Goal: Task Accomplishment & Management: Use online tool/utility

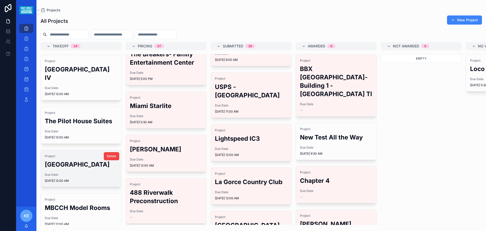
scroll to position [152, 0]
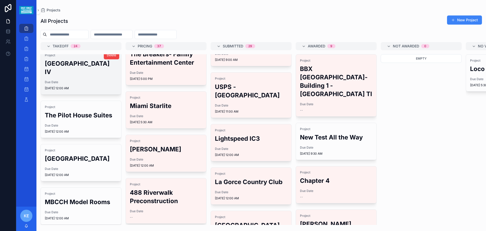
click at [77, 71] on h2 "[GEOGRAPHIC_DATA] IV" at bounding box center [81, 67] width 72 height 17
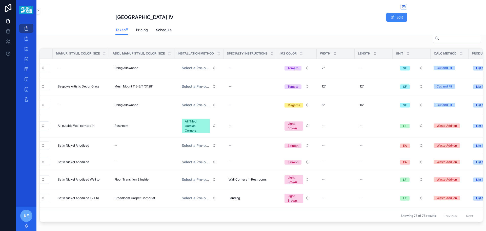
scroll to position [0, 318]
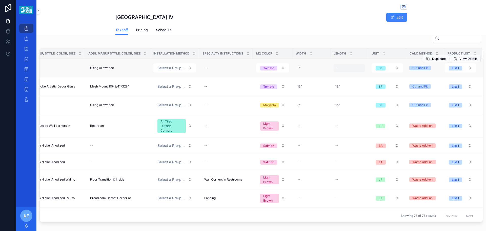
click at [336, 68] on div "--" at bounding box center [337, 68] width 3 height 4
type input "***"
click button "scrollable content" at bounding box center [390, 75] width 6 height 6
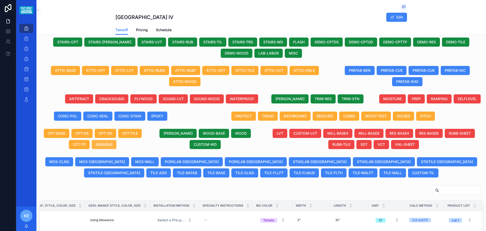
scroll to position [175, 0]
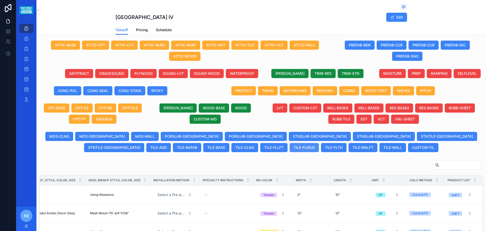
click at [294, 149] on span "TILE-FLMUD" at bounding box center [304, 147] width 21 height 5
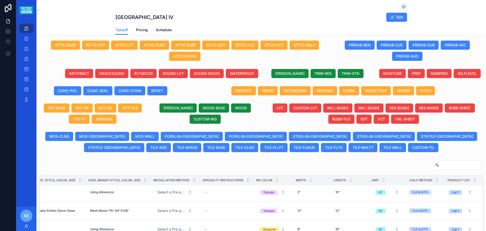
scroll to position [0, 318]
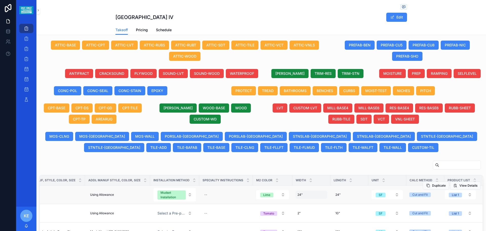
click at [298, 195] on div "24" 24"" at bounding box center [312, 195] width 32 height 8
drag, startPoint x: 301, startPoint y: 201, endPoint x: 296, endPoint y: 201, distance: 5.1
click at [296, 201] on input "***" at bounding box center [315, 201] width 48 height 7
click at [298, 203] on input "***" at bounding box center [315, 201] width 48 height 7
type input "**"
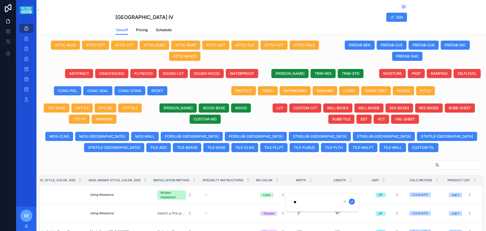
click button "scrollable content" at bounding box center [352, 201] width 6 height 6
click at [336, 195] on span "24"" at bounding box center [338, 195] width 5 height 4
click at [336, 204] on input "***" at bounding box center [353, 201] width 48 height 7
type input "**"
click at [336, 195] on span "24"" at bounding box center [338, 195] width 5 height 4
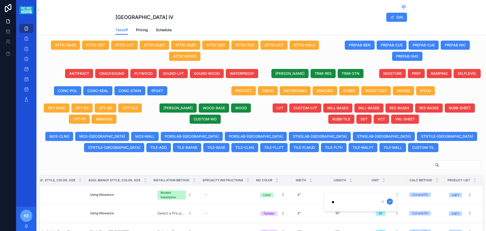
click at [334, 203] on input "**" at bounding box center [353, 201] width 48 height 7
type input "***"
click button "scrollable content" at bounding box center [390, 201] width 6 height 6
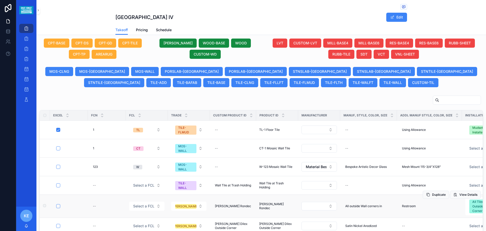
scroll to position [260, 0]
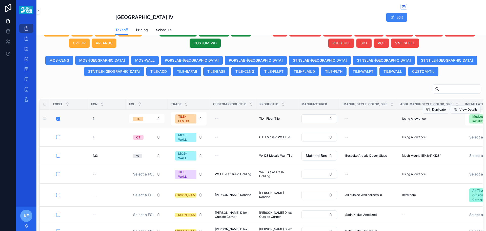
click at [264, 120] on span "TL-1 Floor Tile" at bounding box center [269, 119] width 21 height 4
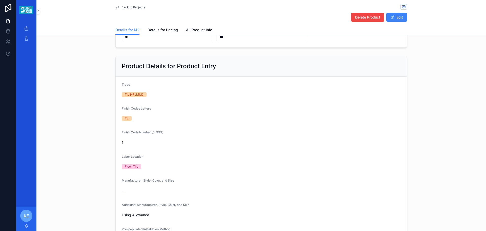
scroll to position [279, 0]
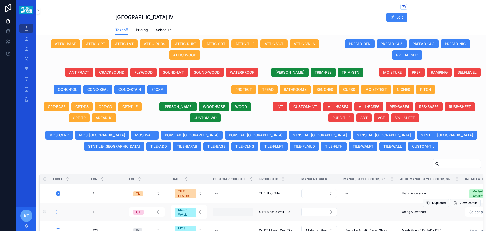
scroll to position [279, 0]
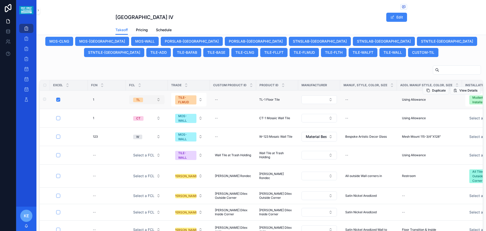
click at [150, 101] on button "TL" at bounding box center [146, 99] width 35 height 9
click at [151, 99] on button "TL" at bounding box center [146, 99] width 35 height 9
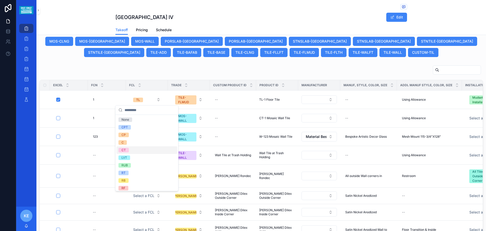
click at [131, 151] on div "CT" at bounding box center [147, 150] width 61 height 8
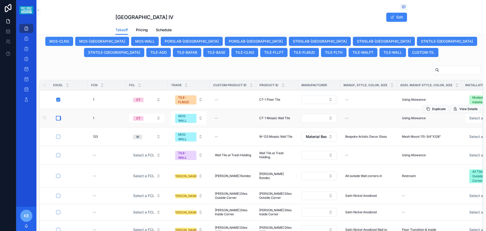
click at [58, 118] on button "scrollable content" at bounding box center [58, 118] width 4 height 4
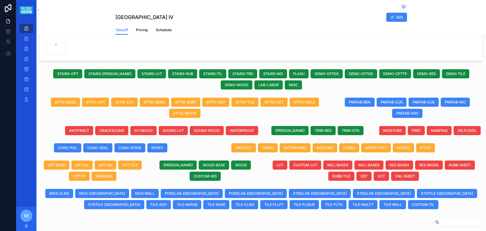
scroll to position [0, 0]
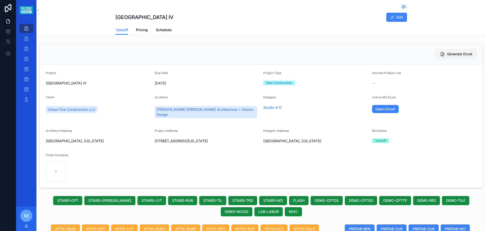
click at [450, 55] on span "Generate Excel" at bounding box center [459, 53] width 25 height 5
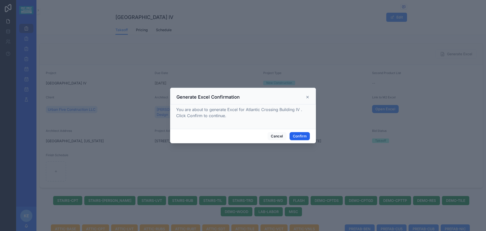
click at [297, 135] on button "Confirm" at bounding box center [300, 136] width 20 height 8
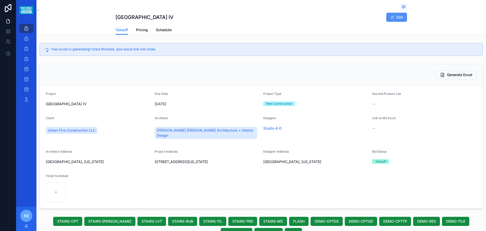
click at [402, 16] on button "Edit" at bounding box center [397, 17] width 21 height 9
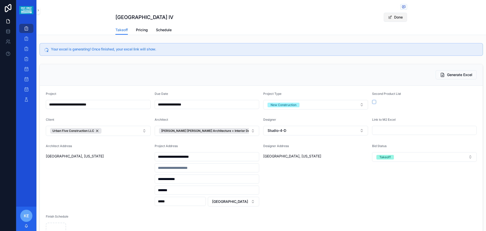
click at [391, 15] on button "Done" at bounding box center [395, 17] width 23 height 9
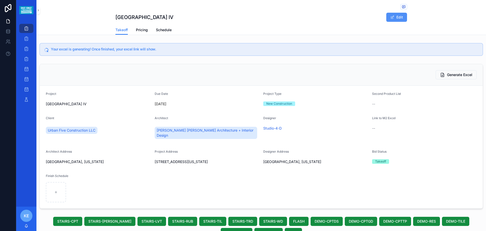
click at [396, 17] on button "Edit" at bounding box center [397, 17] width 21 height 9
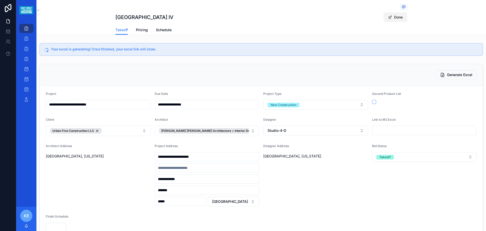
click at [396, 18] on button "Done" at bounding box center [395, 17] width 23 height 9
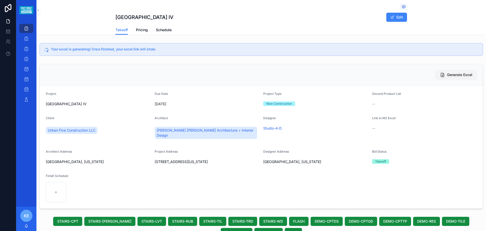
click at [449, 72] on span "Generate Excel" at bounding box center [459, 74] width 25 height 5
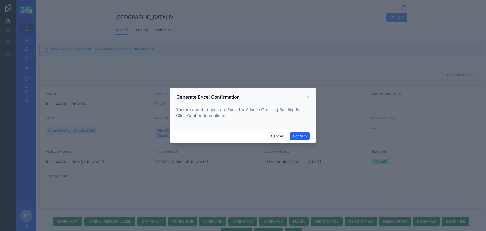
click at [300, 137] on button "Confirm" at bounding box center [300, 136] width 20 height 8
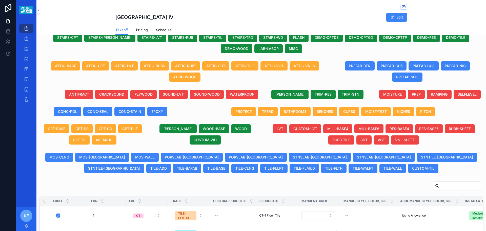
scroll to position [355, 0]
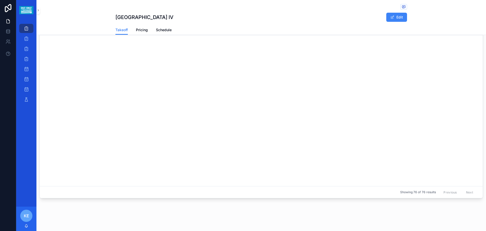
click at [405, 7] on span "scrollable content" at bounding box center [404, 7] width 7 height 6
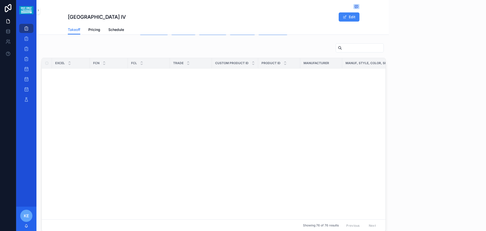
scroll to position [184, 0]
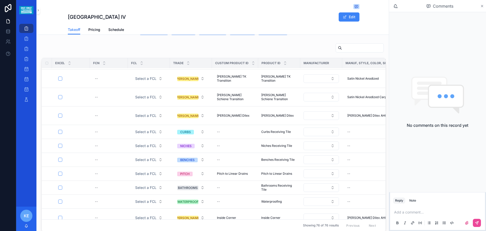
click at [481, 6] on icon "scrollable content" at bounding box center [483, 6] width 4 height 4
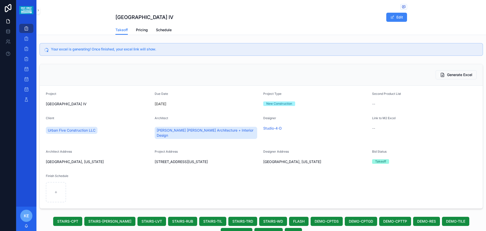
click at [47, 49] on icon "scrollable content" at bounding box center [46, 49] width 5 height 5
click at [133, 52] on div "Your excel is generating! Once finished, your excel link will show." at bounding box center [262, 49] width 444 height 13
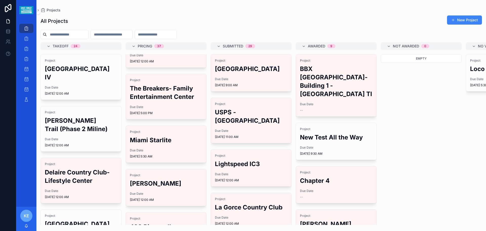
scroll to position [76, 0]
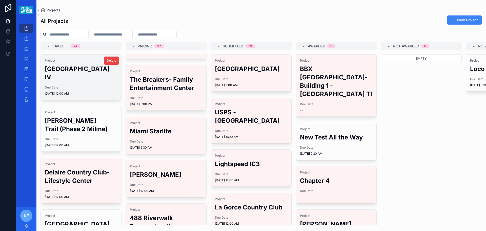
click at [82, 69] on h2 "[GEOGRAPHIC_DATA] IV" at bounding box center [81, 73] width 72 height 17
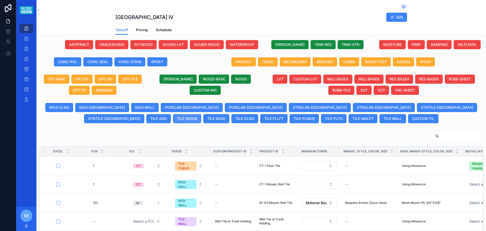
scroll to position [228, 0]
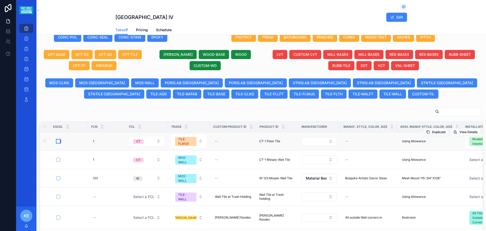
click at [58, 142] on button "scrollable content" at bounding box center [58, 141] width 4 height 4
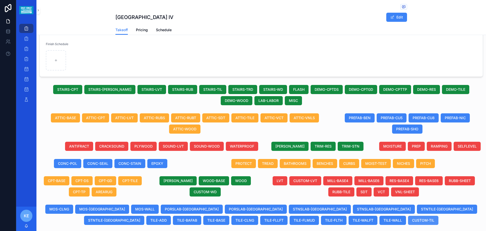
scroll to position [203, 0]
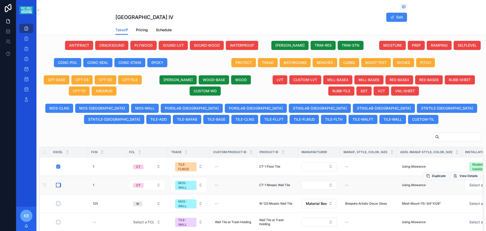
click at [59, 183] on button "scrollable content" at bounding box center [58, 185] width 4 height 4
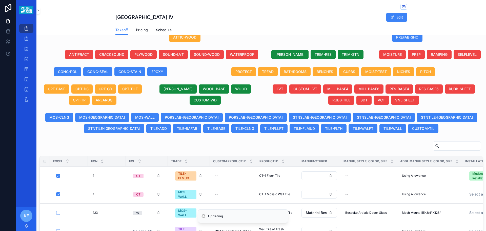
scroll to position [0, 0]
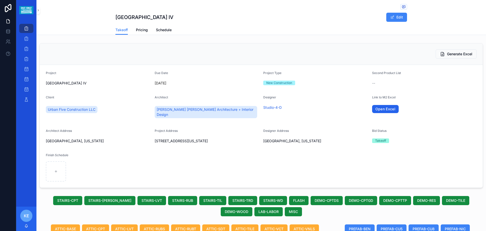
click at [381, 108] on link "Open Excel" at bounding box center [385, 109] width 27 height 8
click at [457, 52] on span "Generate Excel" at bounding box center [459, 53] width 25 height 5
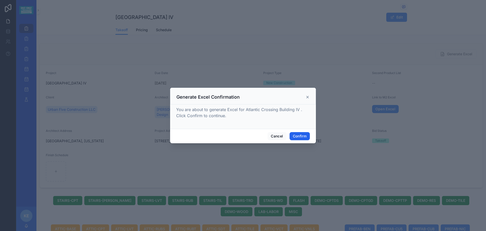
click at [300, 137] on button "Confirm" at bounding box center [300, 136] width 20 height 8
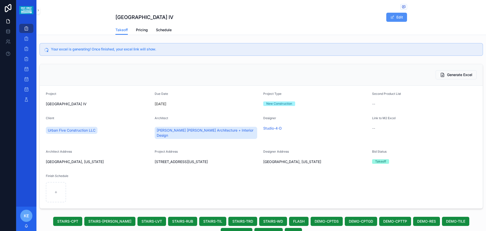
click at [400, 17] on button "Edit" at bounding box center [397, 17] width 21 height 9
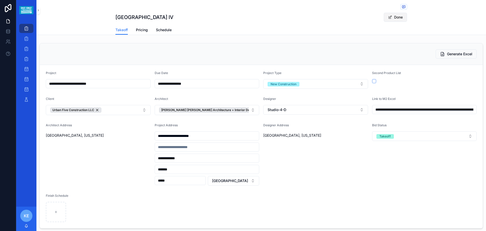
type input "**********"
click at [397, 17] on button "Done" at bounding box center [395, 17] width 23 height 9
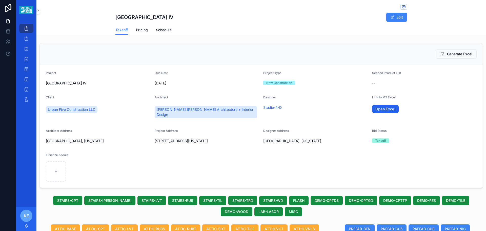
click at [382, 109] on link "Open Excel" at bounding box center [385, 109] width 27 height 8
